Goal: Book appointment/travel/reservation

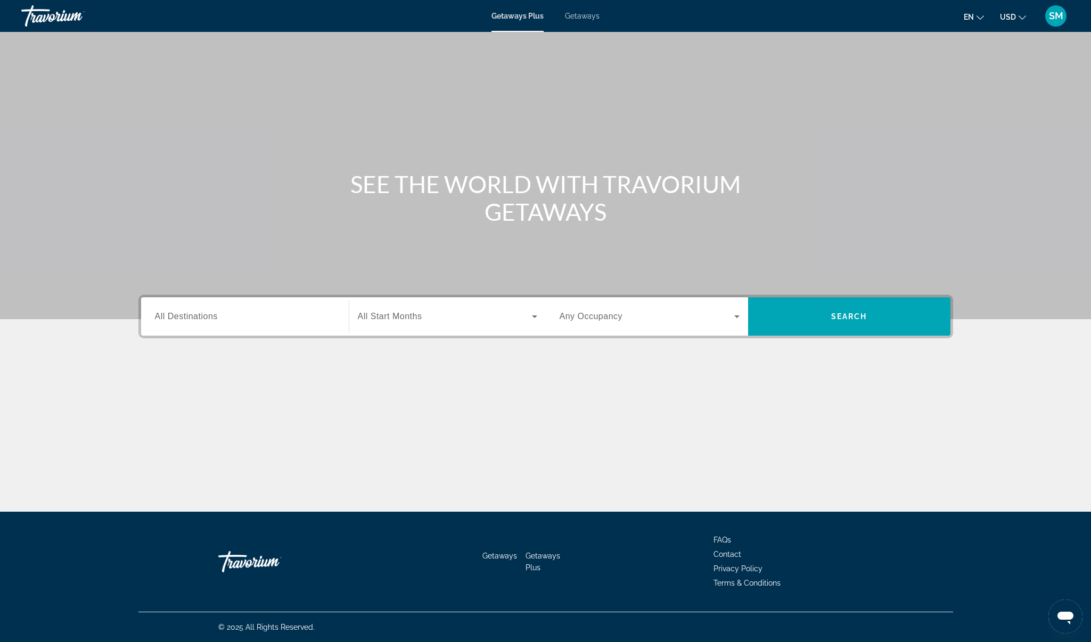
click at [217, 313] on span "All Destinations" at bounding box center [186, 316] width 63 height 9
click at [217, 313] on input "Destination All Destinations" at bounding box center [245, 317] width 180 height 13
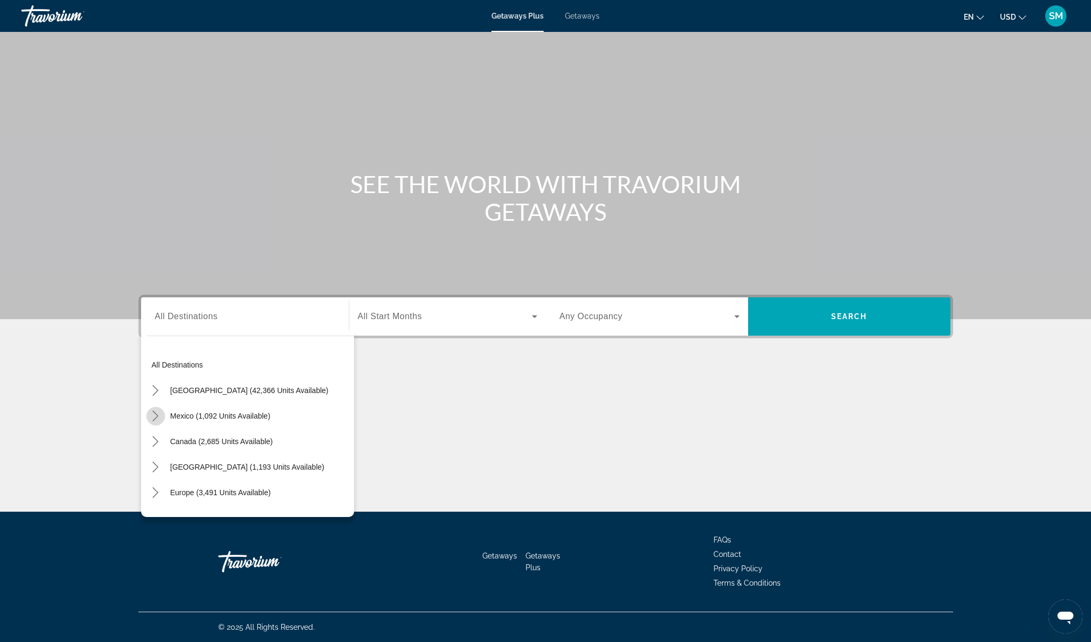
drag, startPoint x: 155, startPoint y: 416, endPoint x: 159, endPoint y: 407, distance: 10.5
click at [154, 416] on icon "Toggle Mexico (1,092 units available) submenu" at bounding box center [155, 416] width 11 height 11
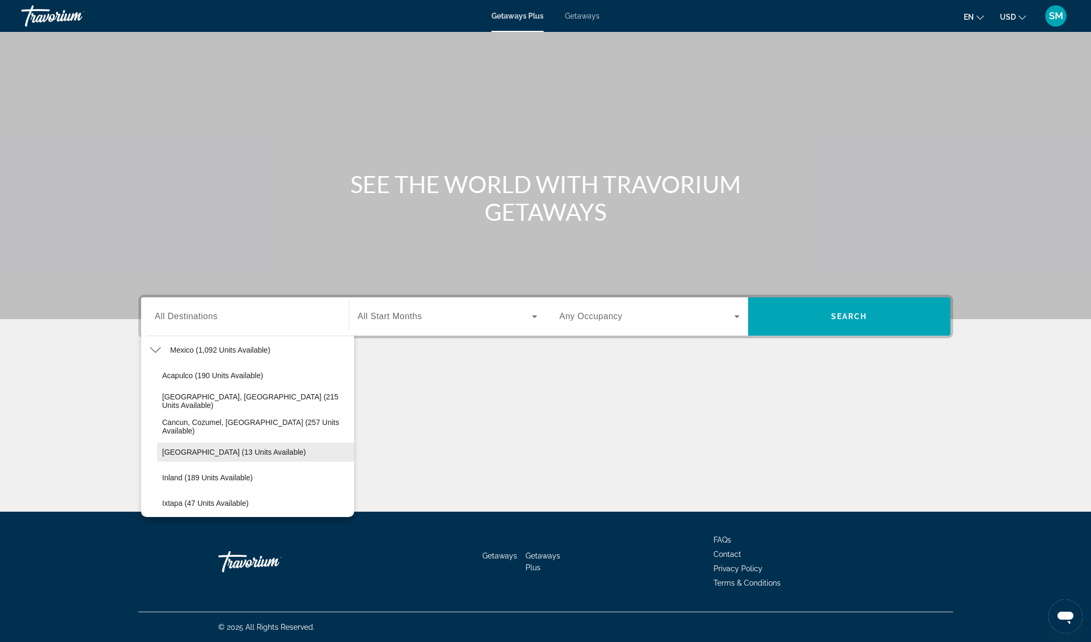
scroll to position [85, 0]
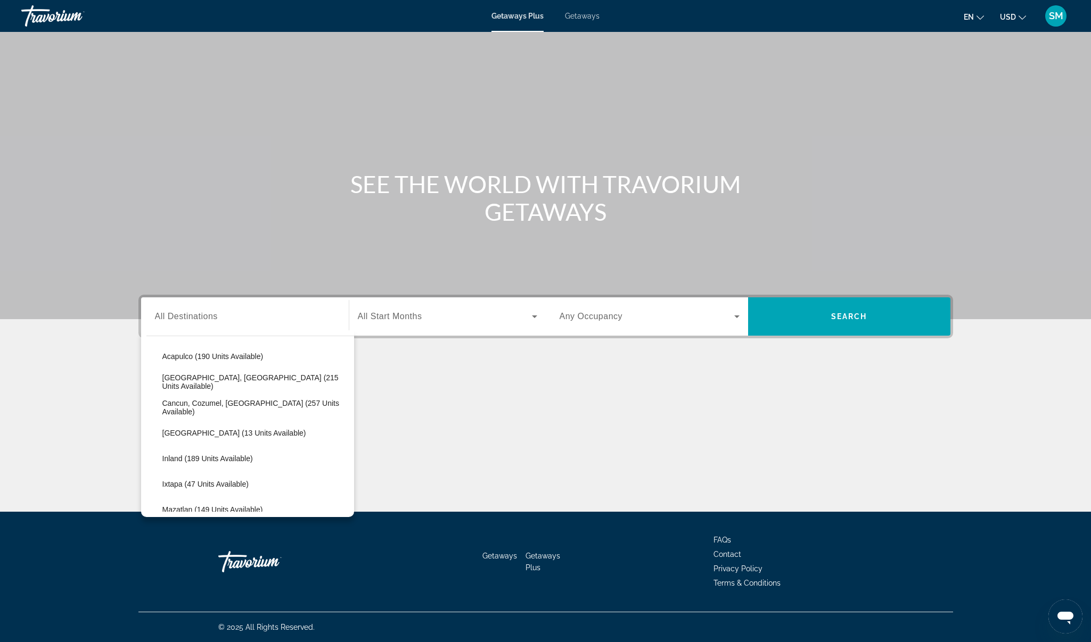
click at [223, 410] on span "Cancun, Cozumel, Riviera Maya (257 units available)" at bounding box center [255, 407] width 186 height 17
type input "**********"
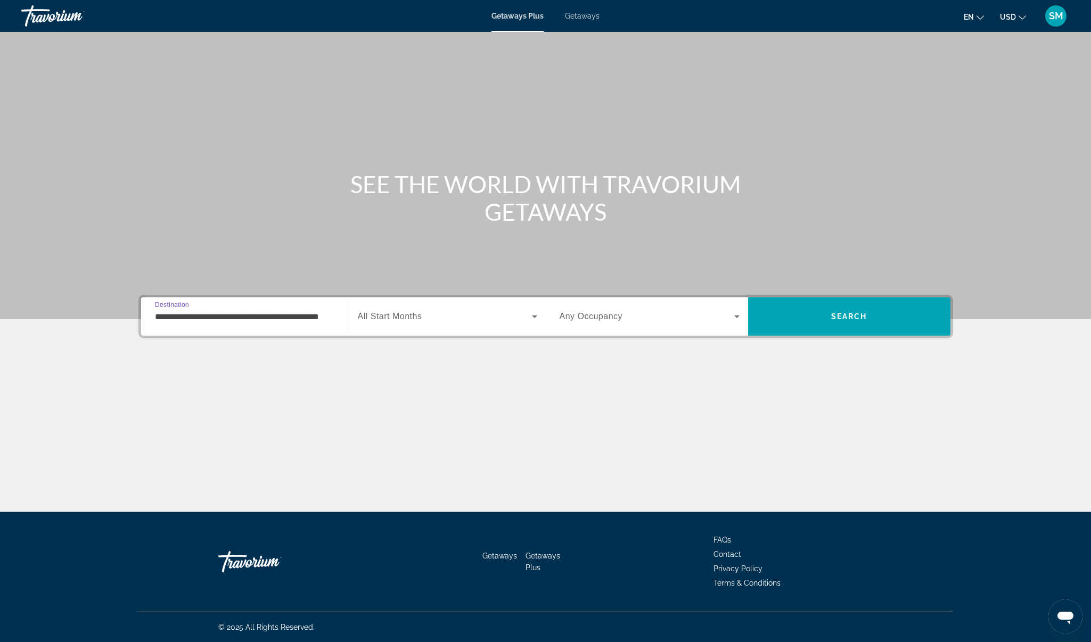
scroll to position [0, 34]
click at [423, 315] on span "Search widget" at bounding box center [445, 316] width 174 height 13
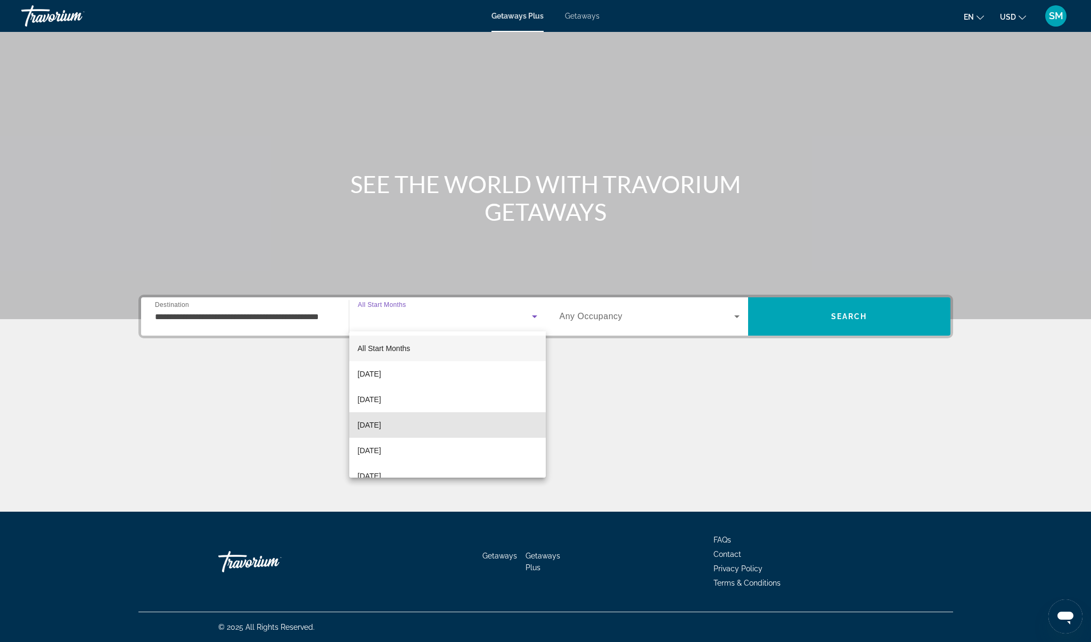
drag, startPoint x: 381, startPoint y: 426, endPoint x: 530, endPoint y: 354, distance: 165.4
click at [381, 425] on span "December 2025" at bounding box center [369, 425] width 23 height 13
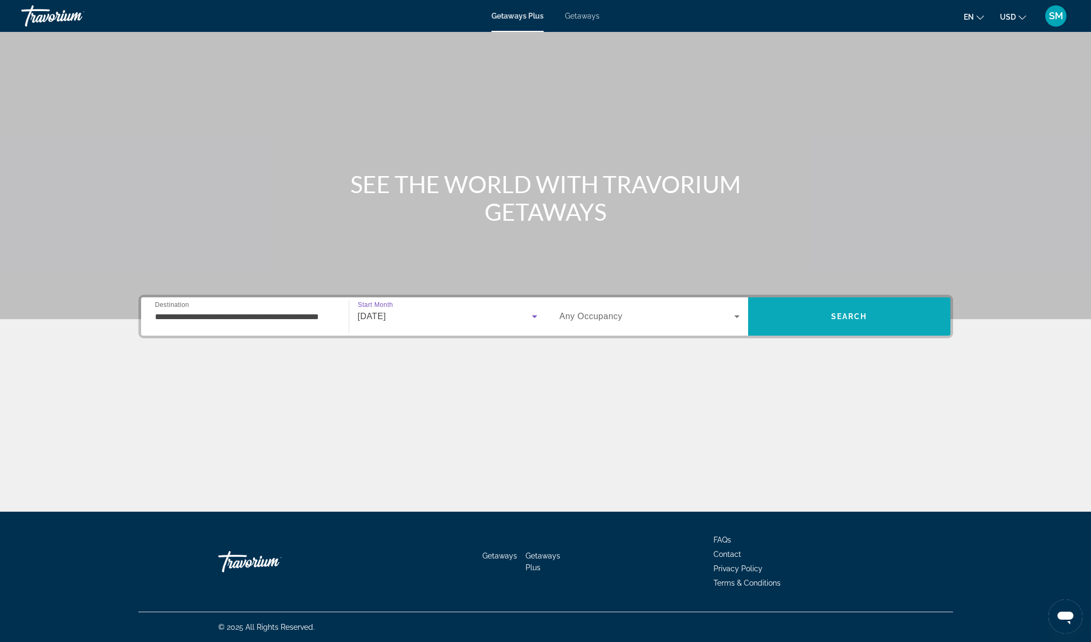
click at [829, 315] on span "Search" at bounding box center [849, 317] width 202 height 26
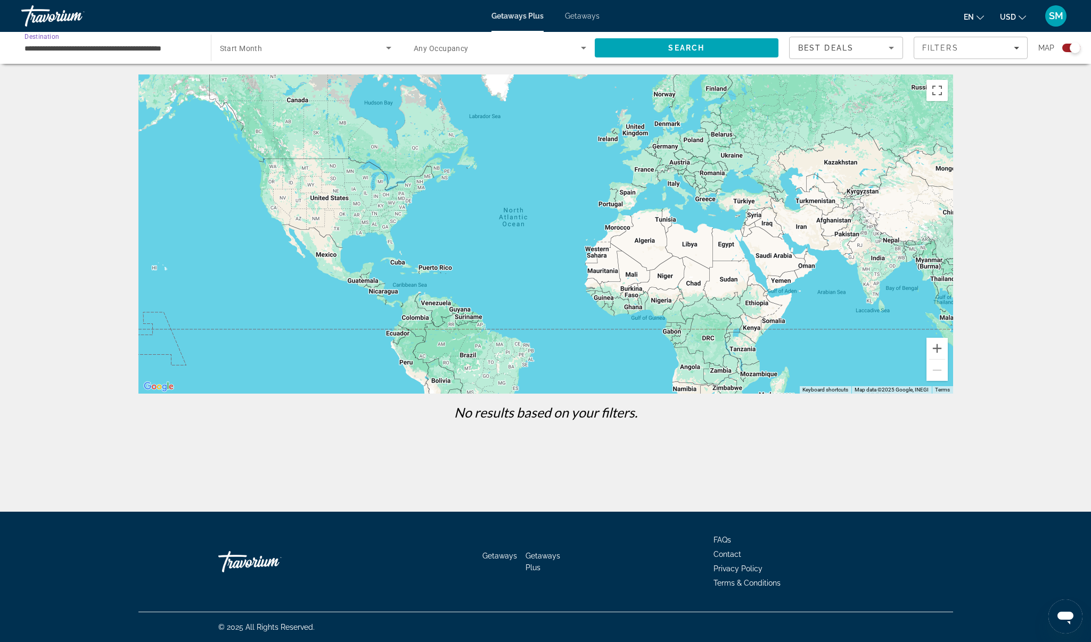
click at [106, 45] on input "**********" at bounding box center [110, 48] width 172 height 13
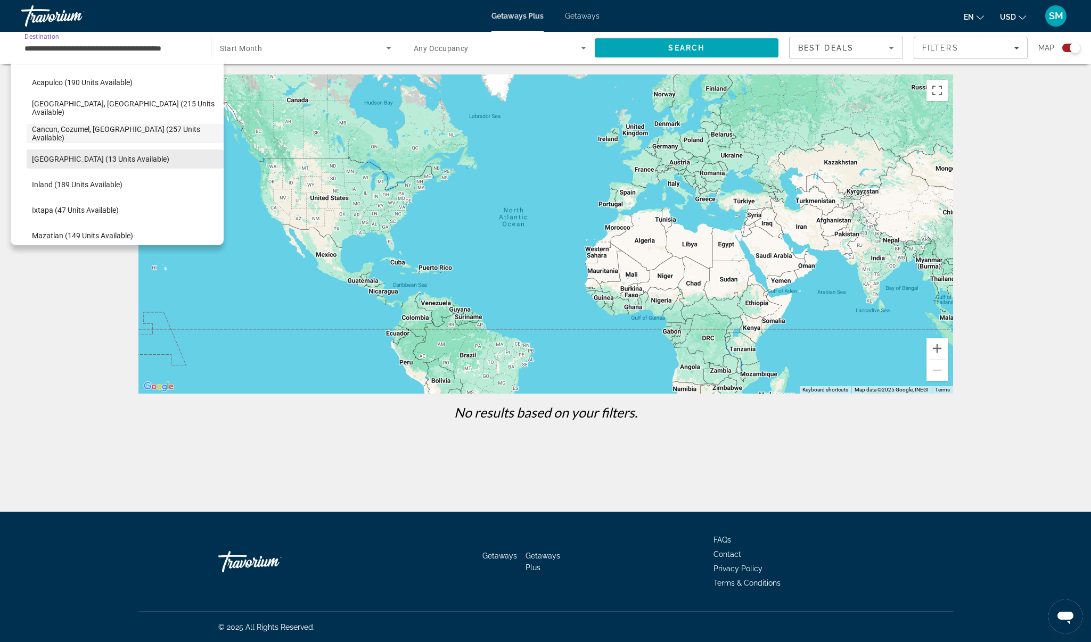
scroll to position [87, 0]
click at [93, 138] on span "Cancun, Cozumel, Riviera Maya (257 units available)" at bounding box center [125, 134] width 186 height 17
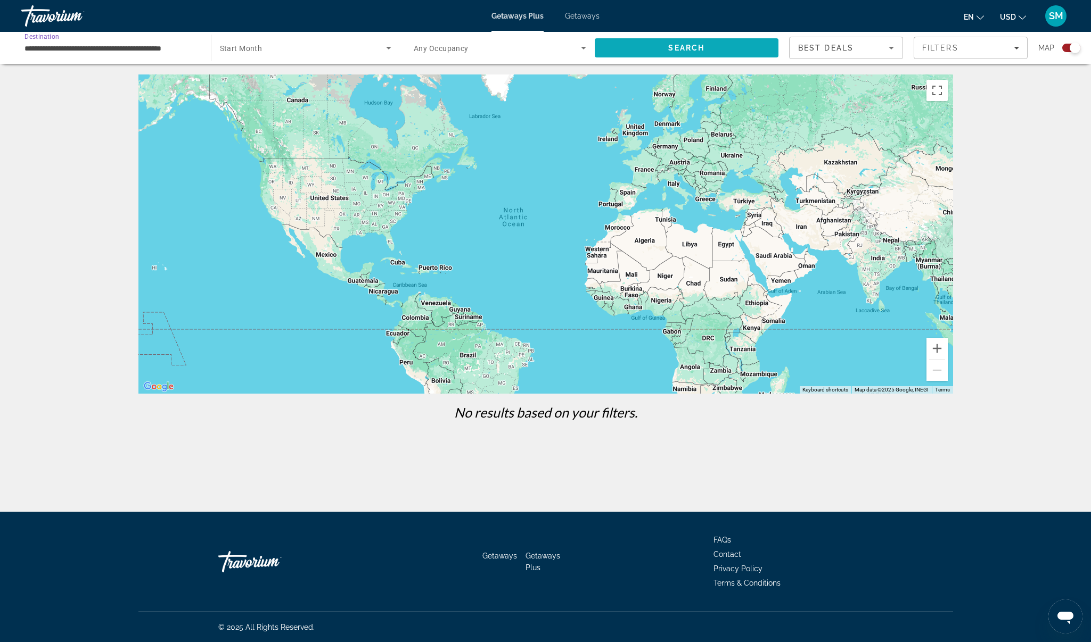
click at [654, 46] on span "Search" at bounding box center [686, 48] width 184 height 26
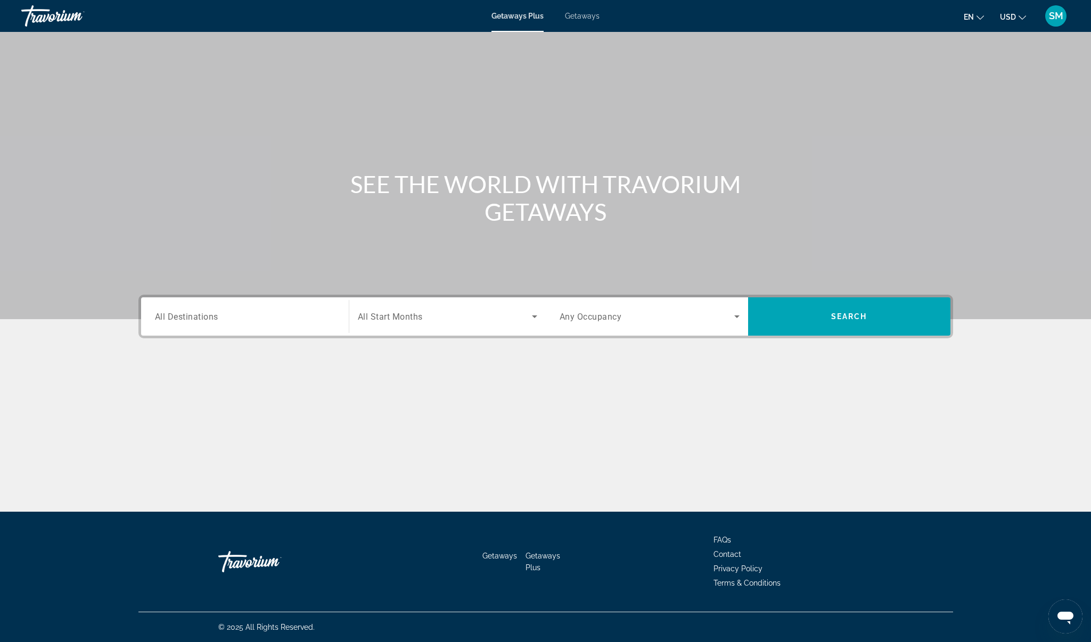
click at [214, 321] on span "All Destinations" at bounding box center [186, 316] width 63 height 10
click at [214, 321] on input "Destination All Destinations" at bounding box center [245, 317] width 180 height 13
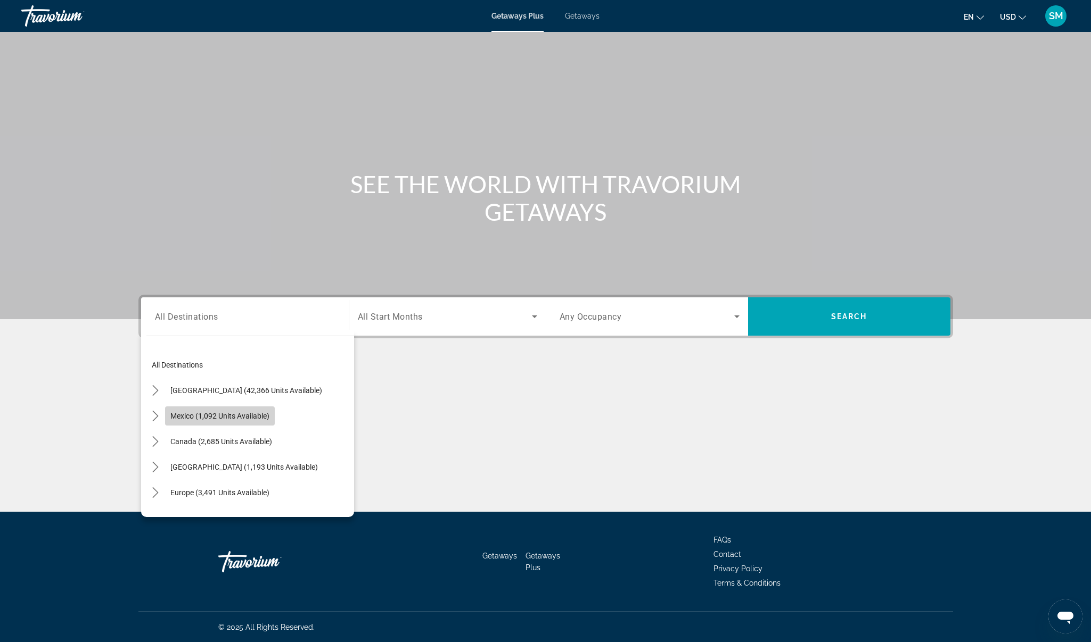
click at [193, 417] on span "Mexico (1,092 units available)" at bounding box center [219, 416] width 99 height 9
type input "**********"
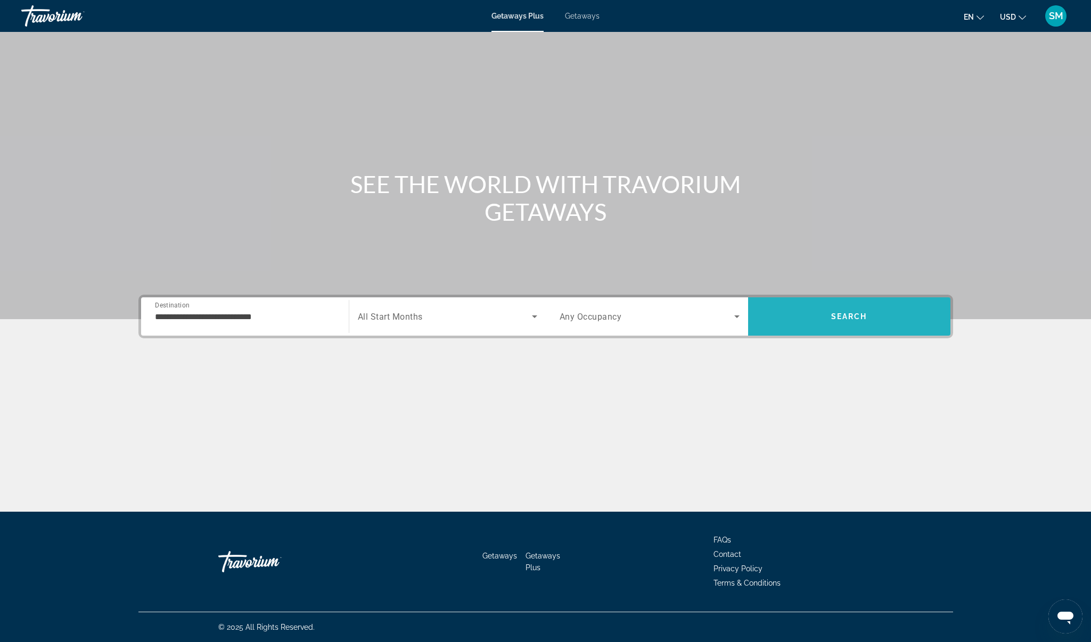
click at [839, 311] on span "Search" at bounding box center [849, 317] width 202 height 26
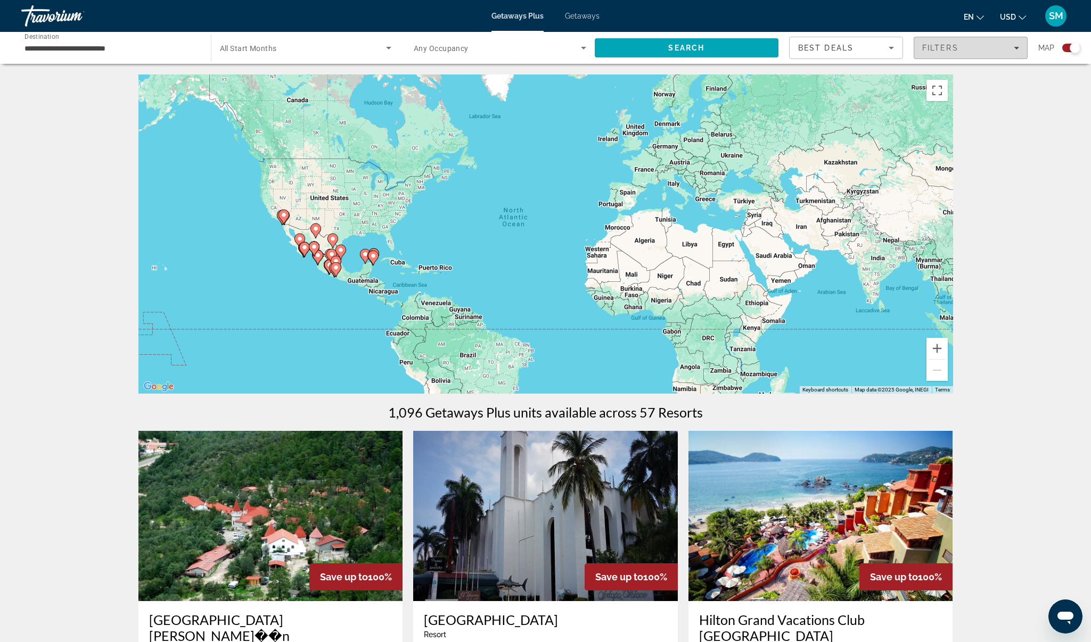
click at [956, 47] on span "Filters" at bounding box center [940, 48] width 36 height 9
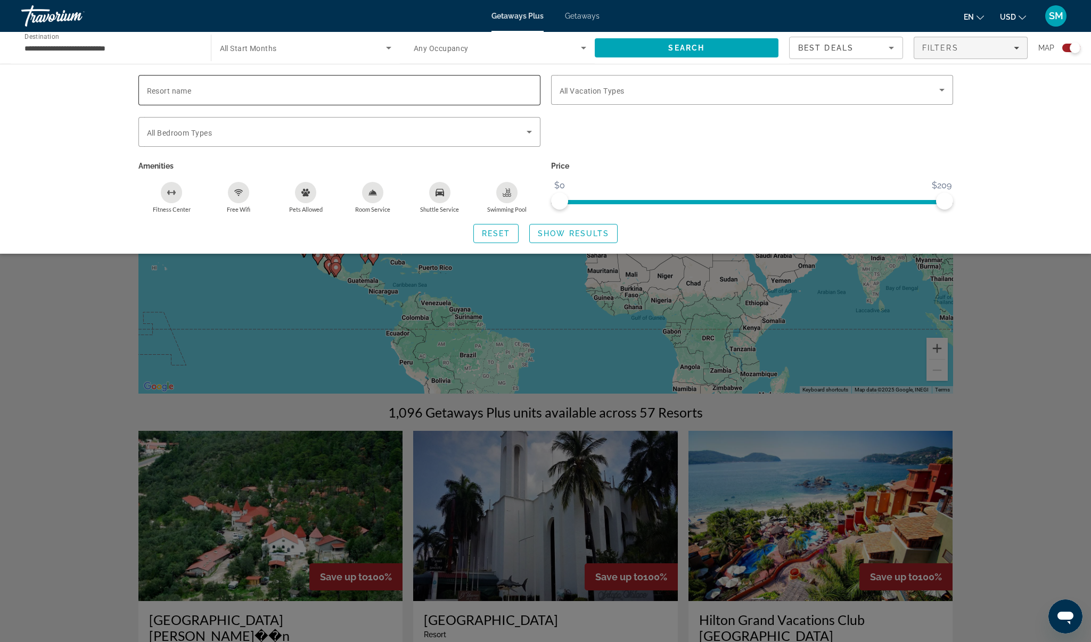
click at [361, 91] on input "Resort name" at bounding box center [339, 90] width 385 height 13
type input "*****"
click at [594, 232] on span "Show Results" at bounding box center [573, 233] width 71 height 9
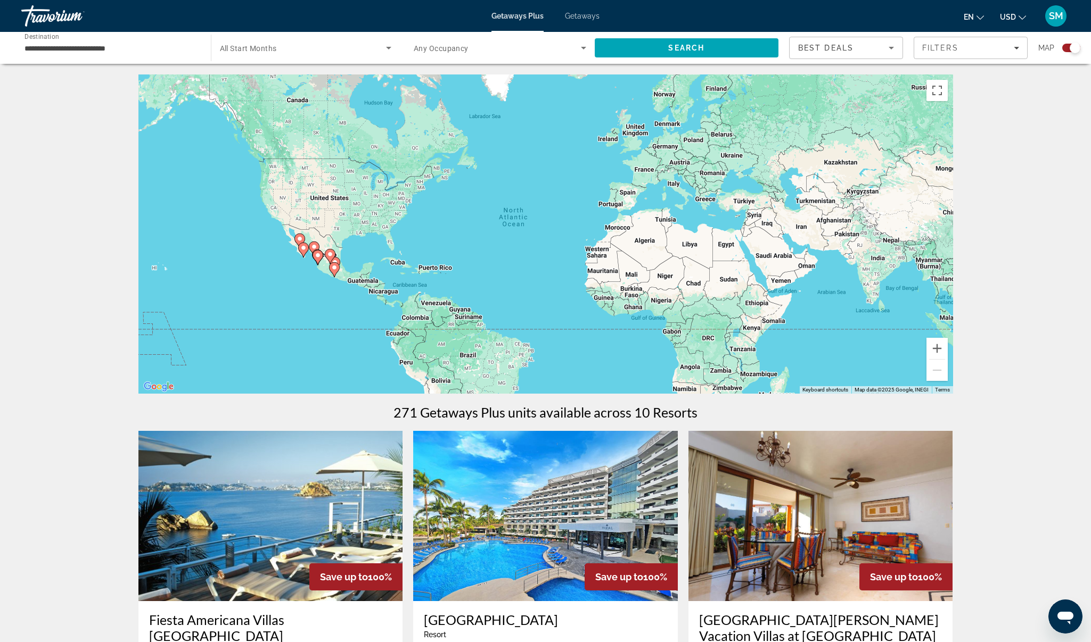
click at [575, 18] on span "Getaways" at bounding box center [582, 16] width 35 height 9
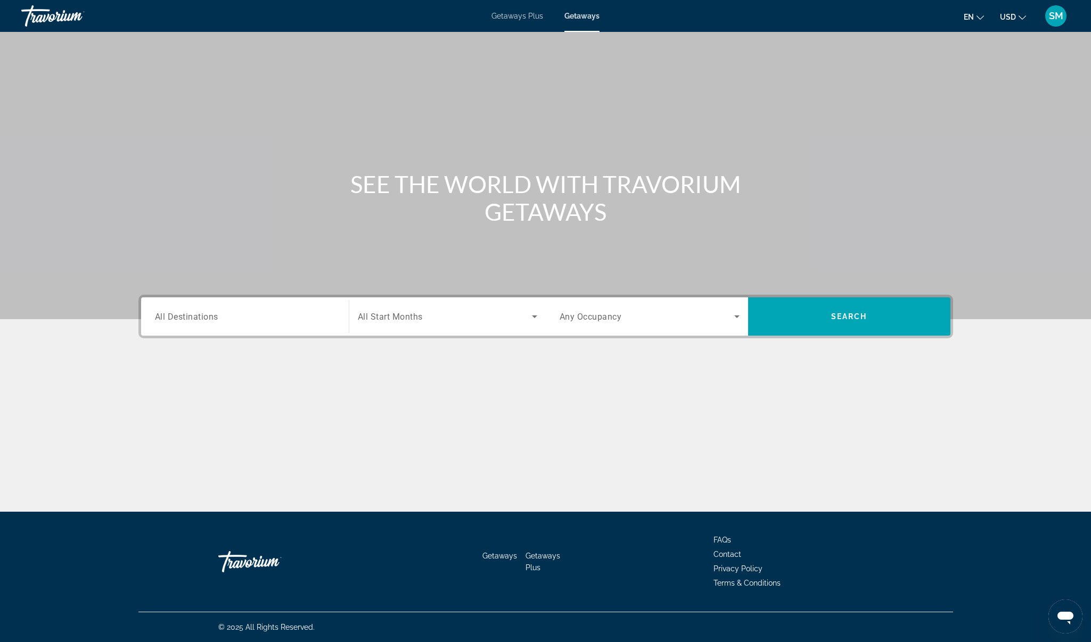
drag, startPoint x: 202, startPoint y: 313, endPoint x: 214, endPoint y: 313, distance: 11.7
click at [203, 313] on span "All Destinations" at bounding box center [186, 316] width 63 height 10
click at [203, 313] on input "Destination All Destinations" at bounding box center [245, 317] width 180 height 13
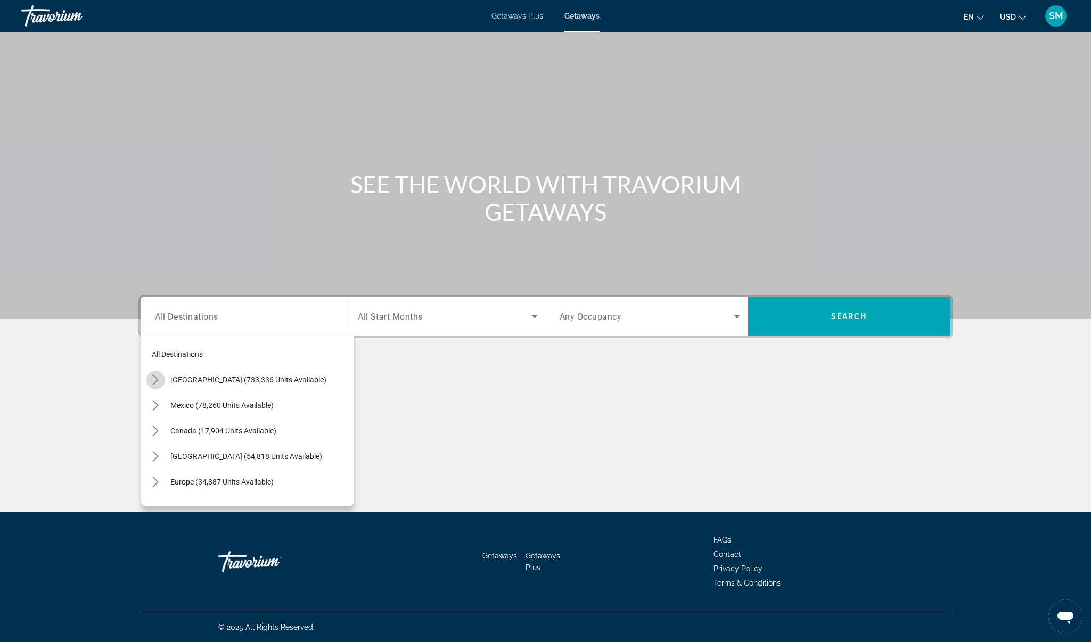
click at [159, 381] on icon "Toggle United States (733,336 units available) submenu" at bounding box center [155, 380] width 11 height 11
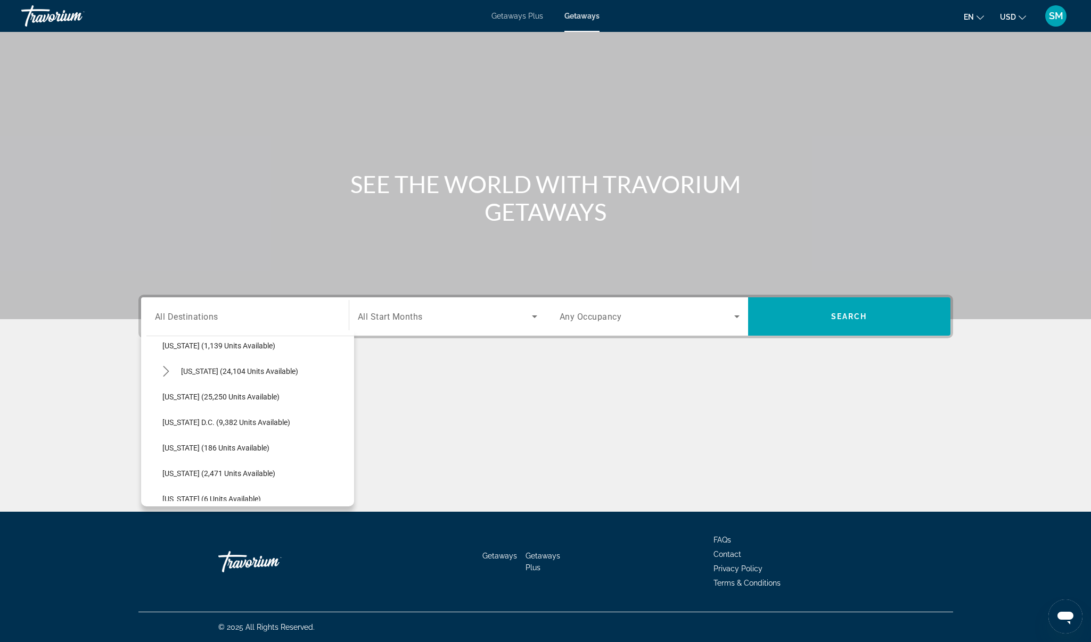
scroll to position [1322, 0]
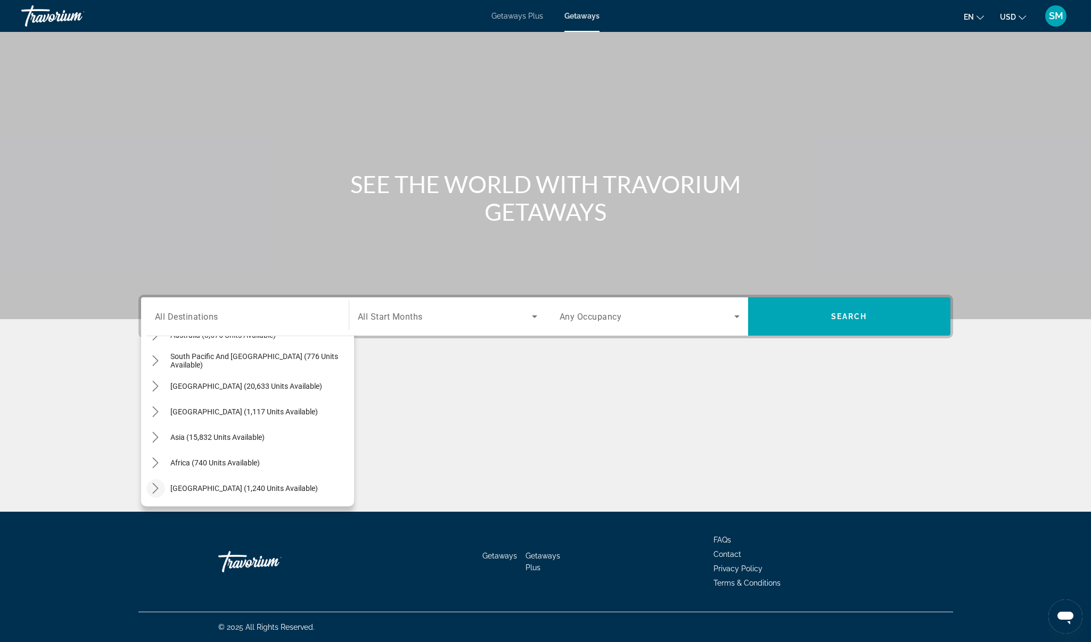
click at [155, 489] on icon "Toggle Middle East (1,240 units available) submenu" at bounding box center [155, 488] width 11 height 11
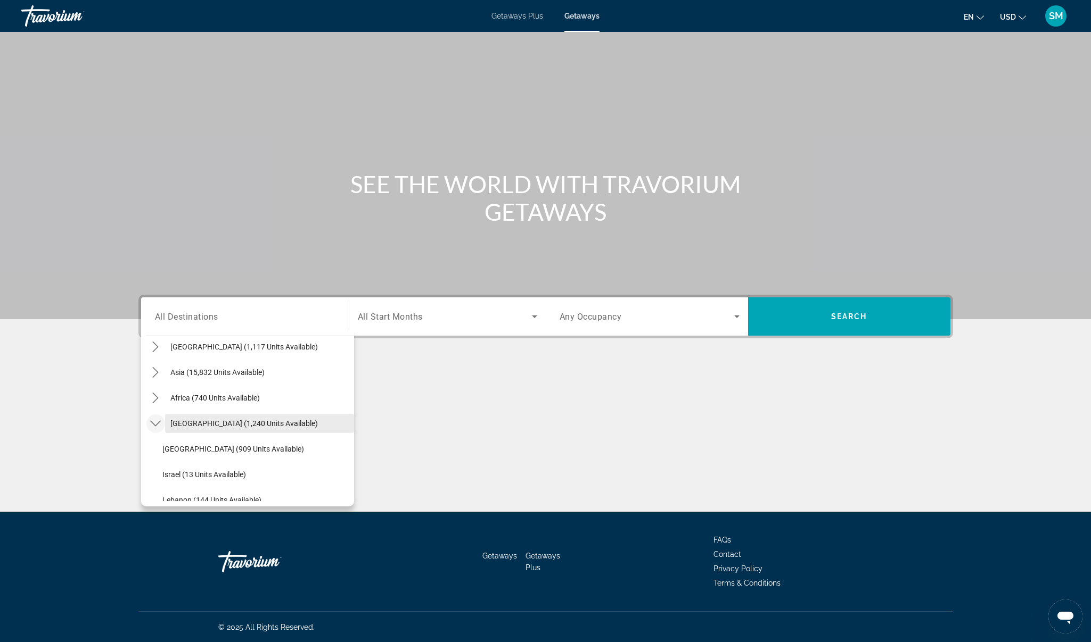
scroll to position [1424, 0]
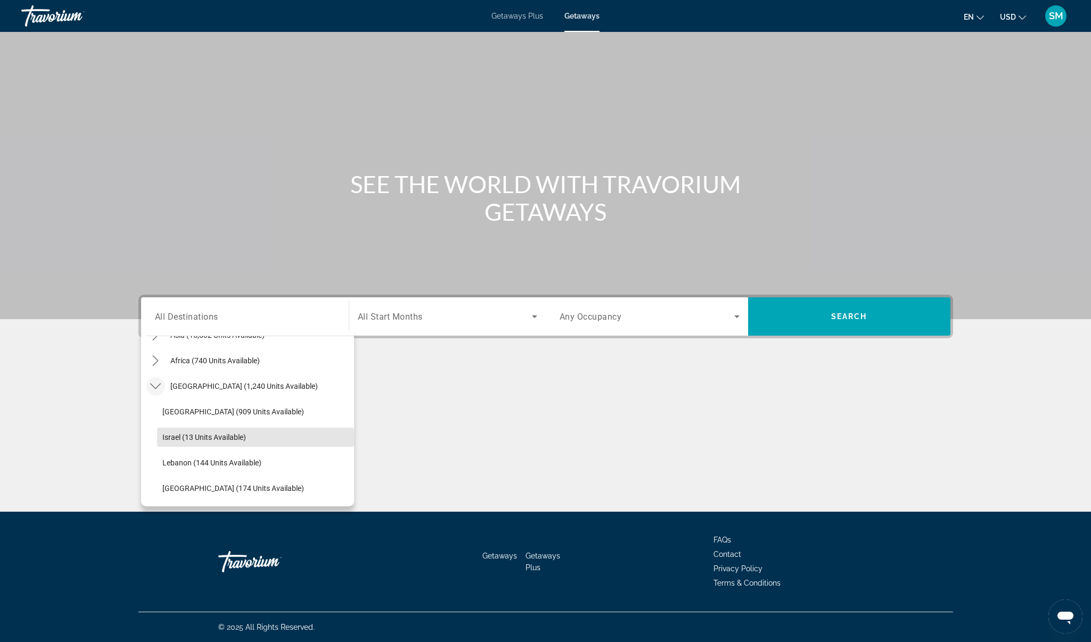
click at [189, 440] on span "Israel (13 units available)" at bounding box center [204, 437] width 84 height 9
type input "**********"
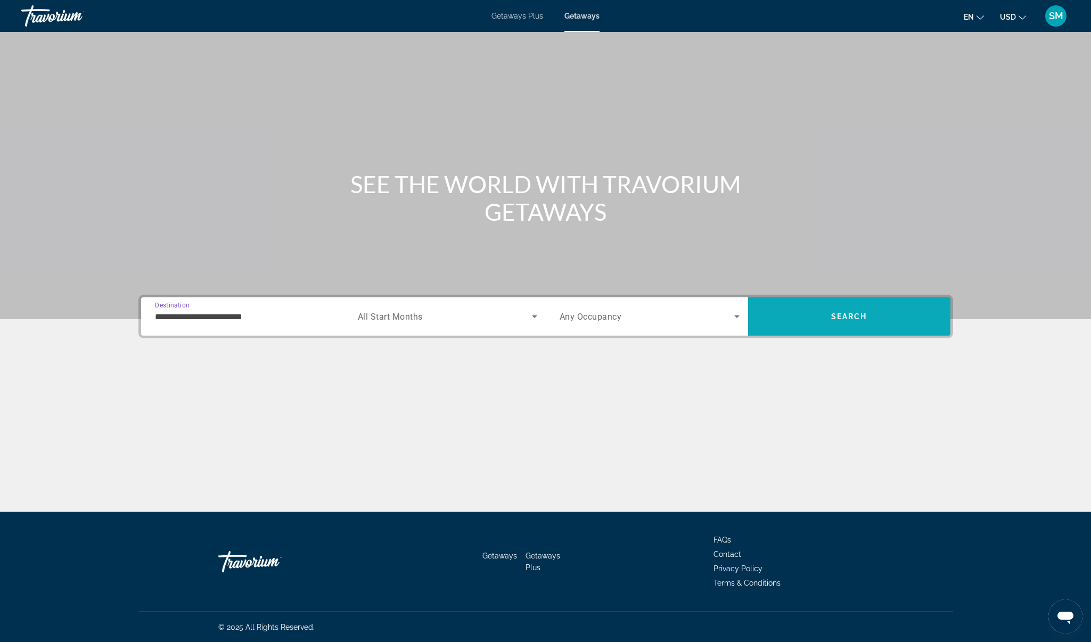
click at [827, 316] on span "Search" at bounding box center [849, 317] width 202 height 26
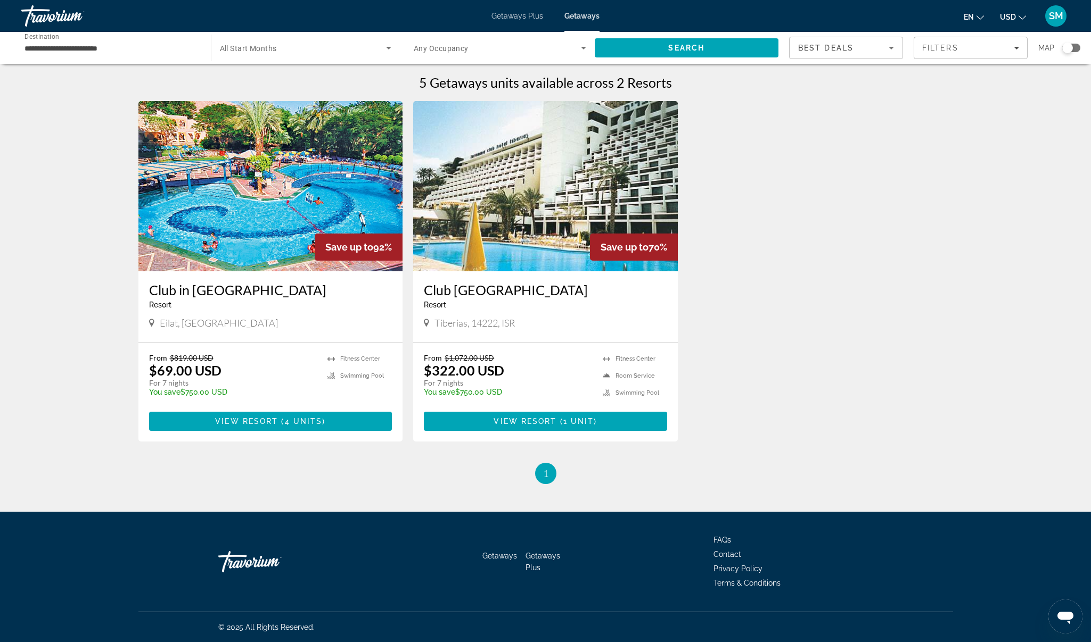
click at [287, 420] on span "4 units" at bounding box center [304, 421] width 38 height 9
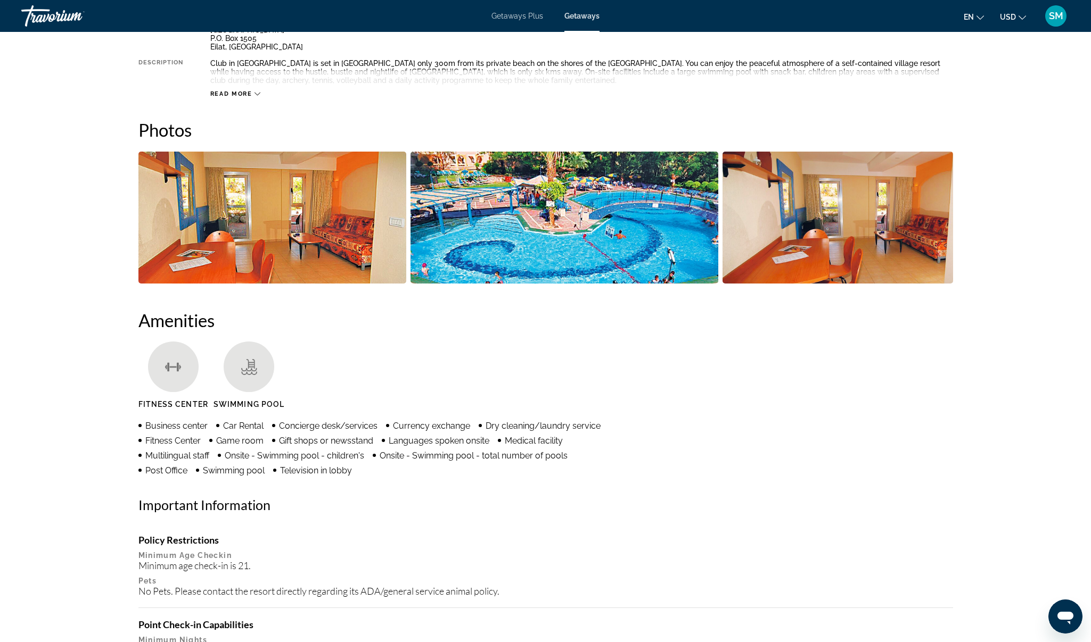
scroll to position [429, 0]
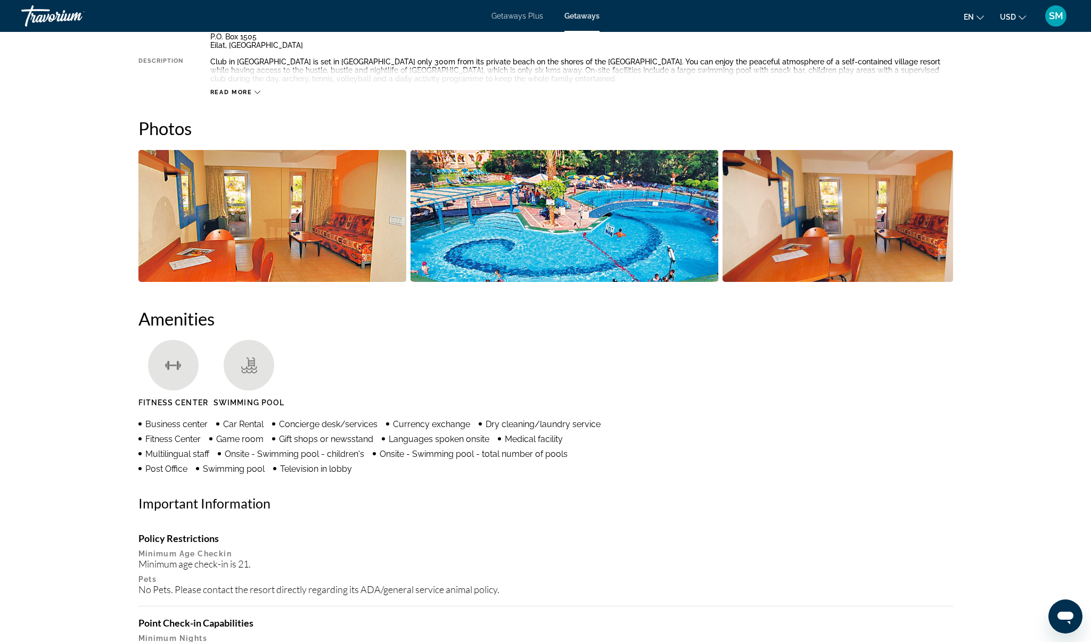
click at [845, 239] on img "Open full-screen image slider" at bounding box center [837, 216] width 230 height 132
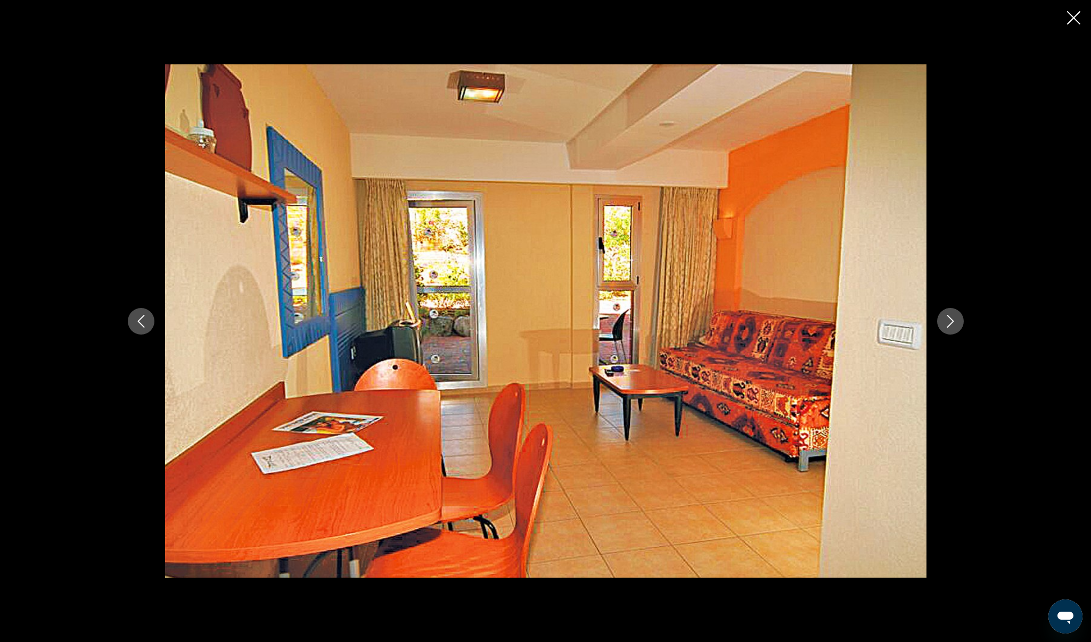
click at [954, 331] on button "Next image" at bounding box center [950, 321] width 27 height 27
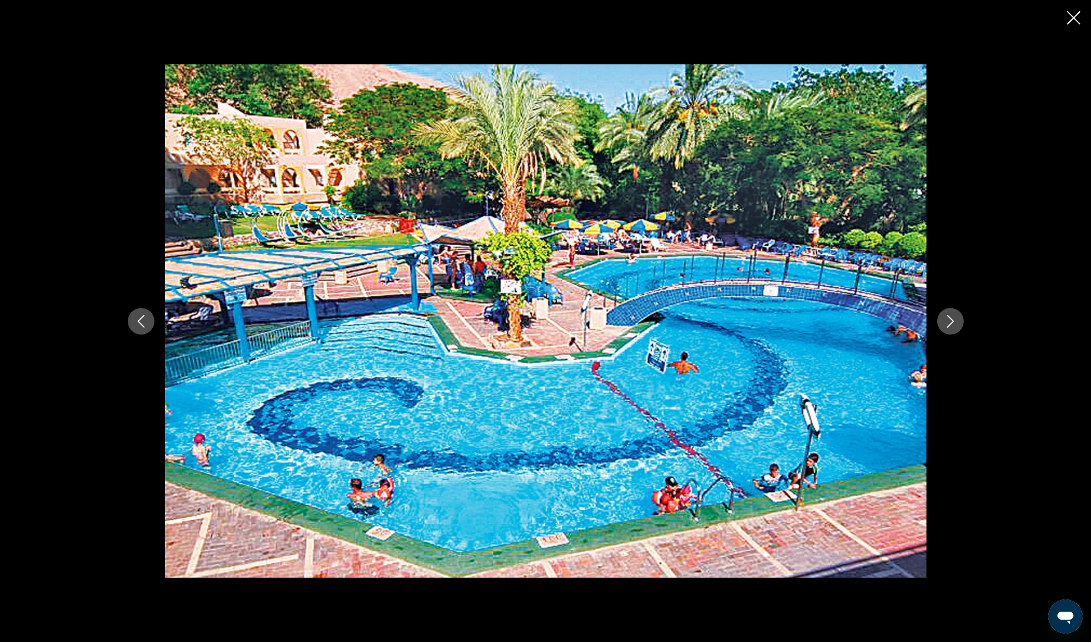
click at [954, 331] on button "Next image" at bounding box center [950, 321] width 27 height 27
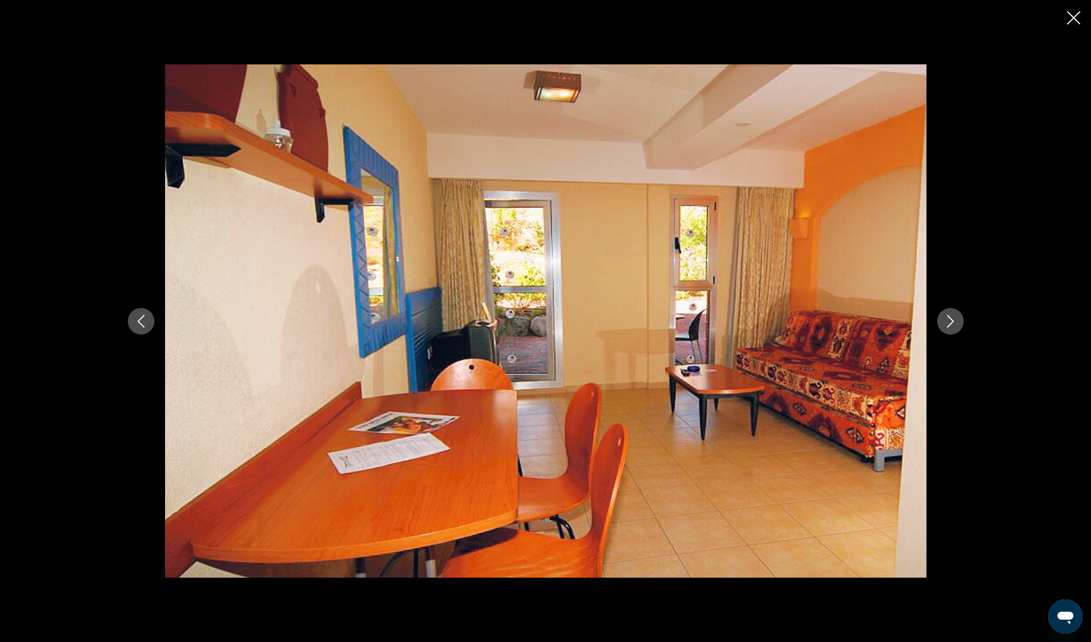
click at [954, 331] on button "Next image" at bounding box center [950, 321] width 27 height 27
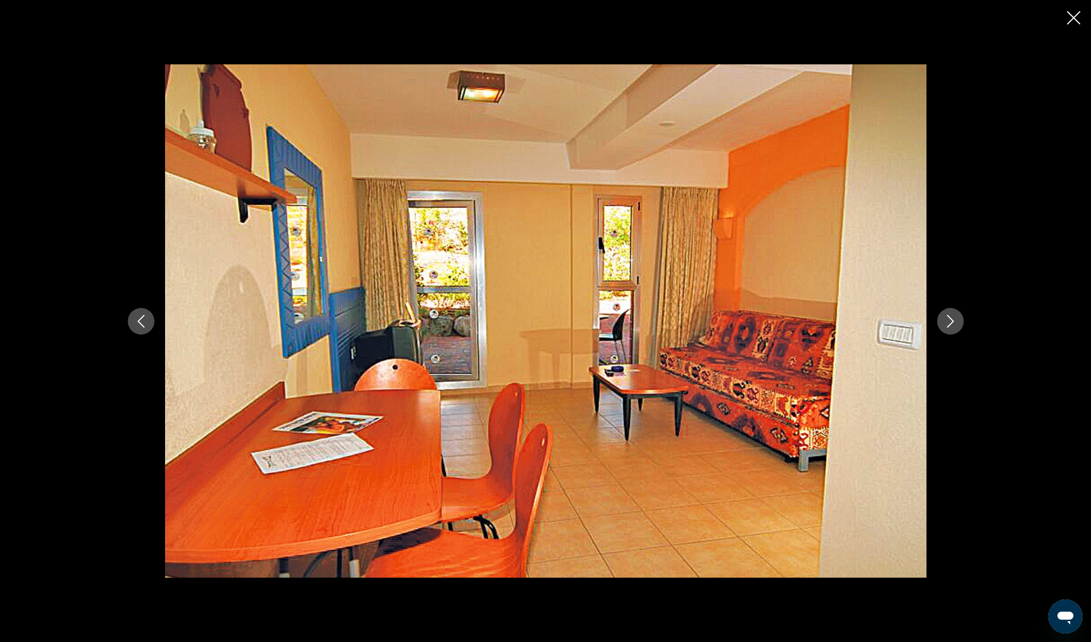
click at [1075, 15] on icon "Close slideshow" at bounding box center [1073, 17] width 13 height 13
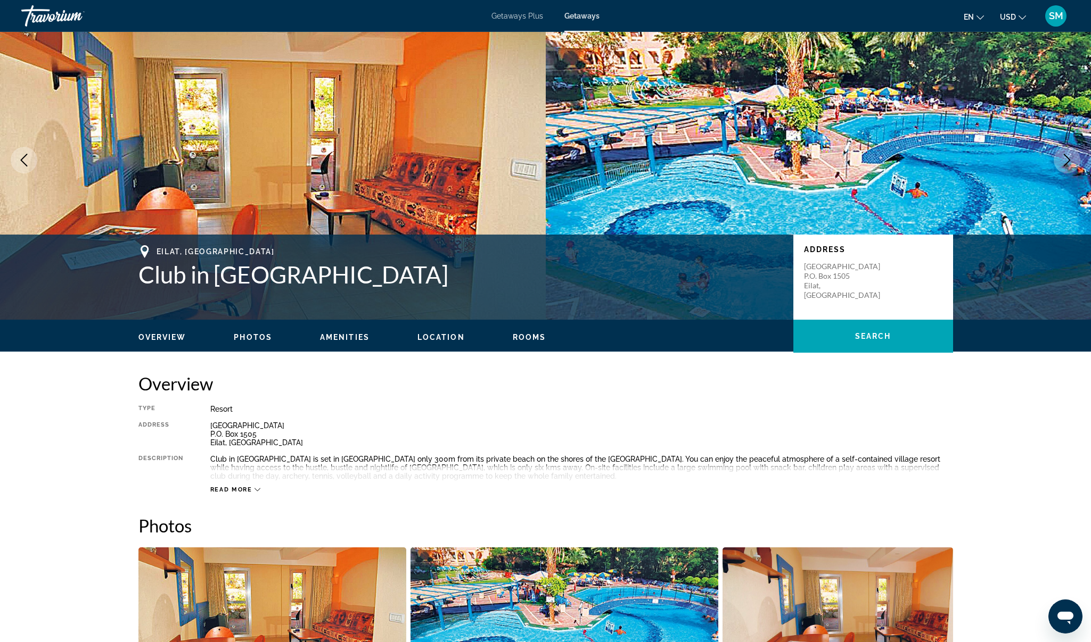
scroll to position [0, 0]
